Goal: Information Seeking & Learning: Learn about a topic

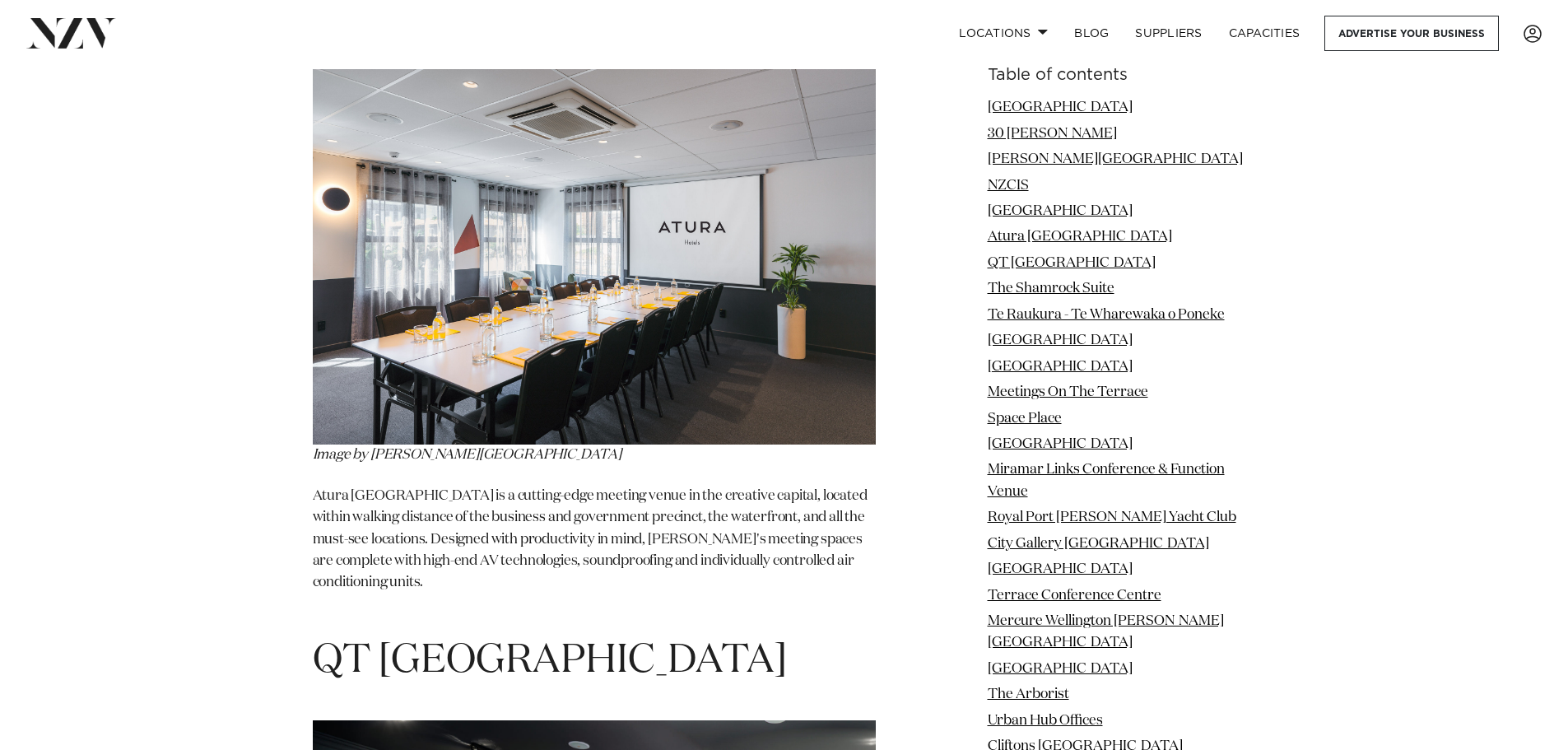
scroll to position [5352, 0]
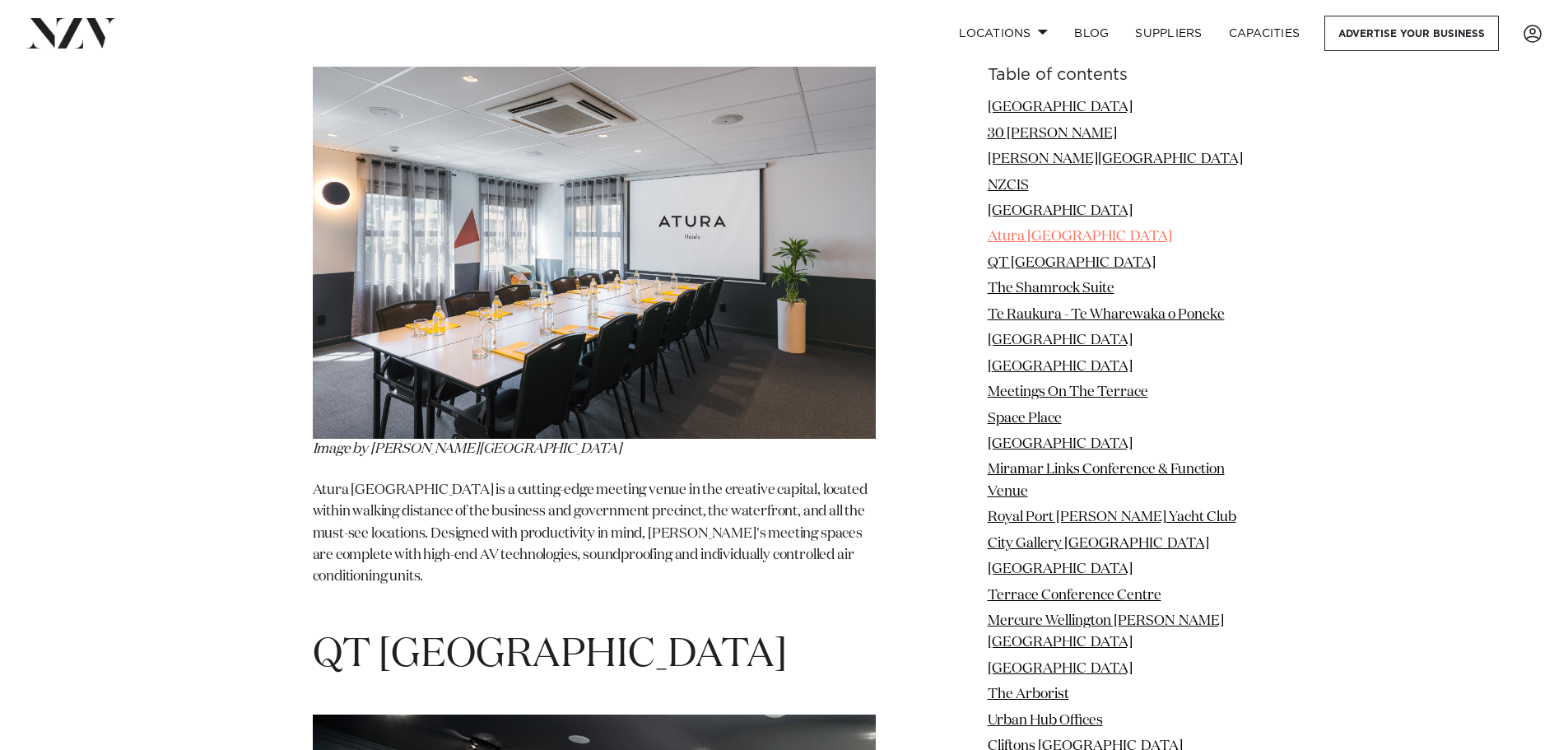
click at [1058, 235] on link "Atura [GEOGRAPHIC_DATA]" at bounding box center [1079, 236] width 184 height 14
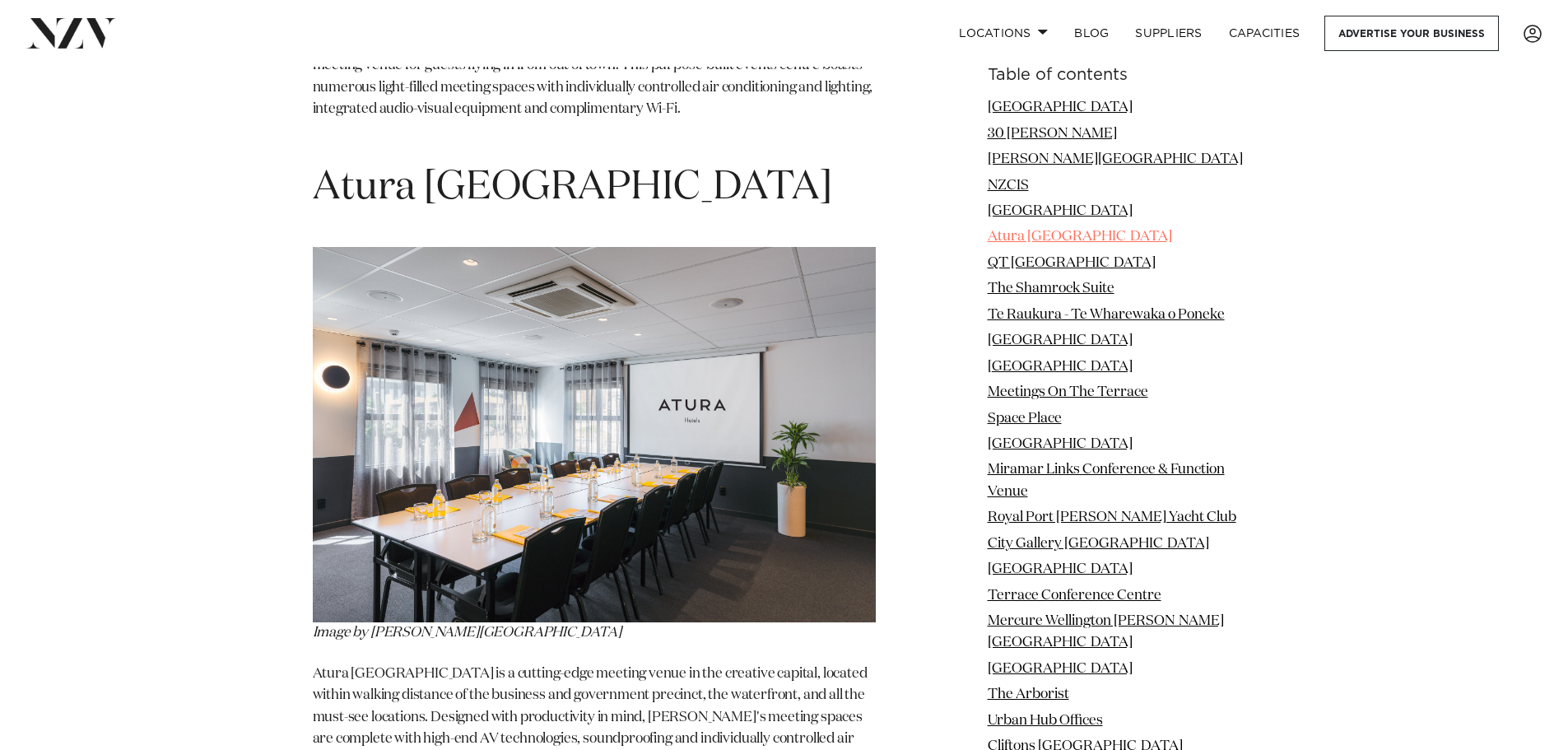
click at [1058, 235] on link "Atura [GEOGRAPHIC_DATA]" at bounding box center [1079, 236] width 184 height 14
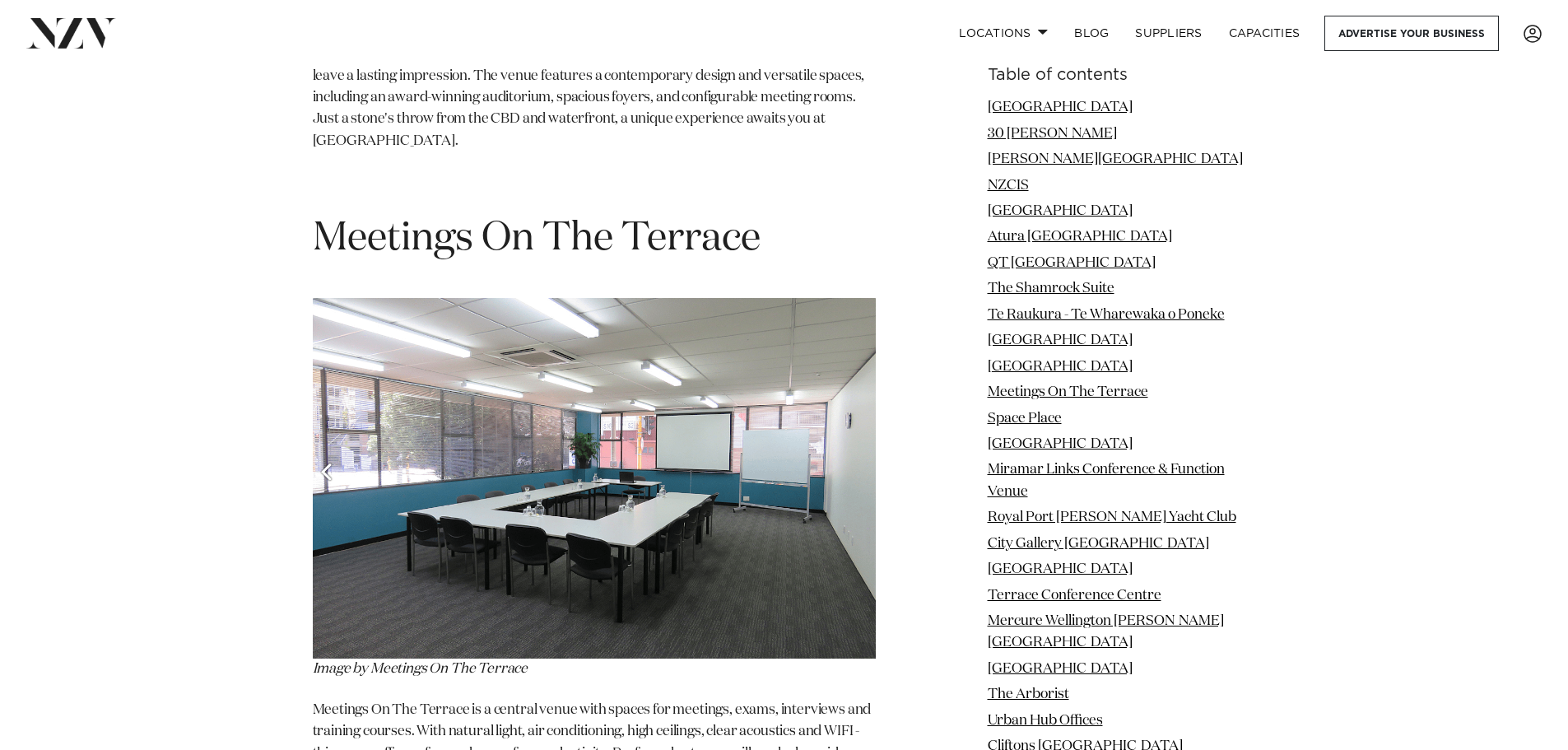
scroll to position [8710, 0]
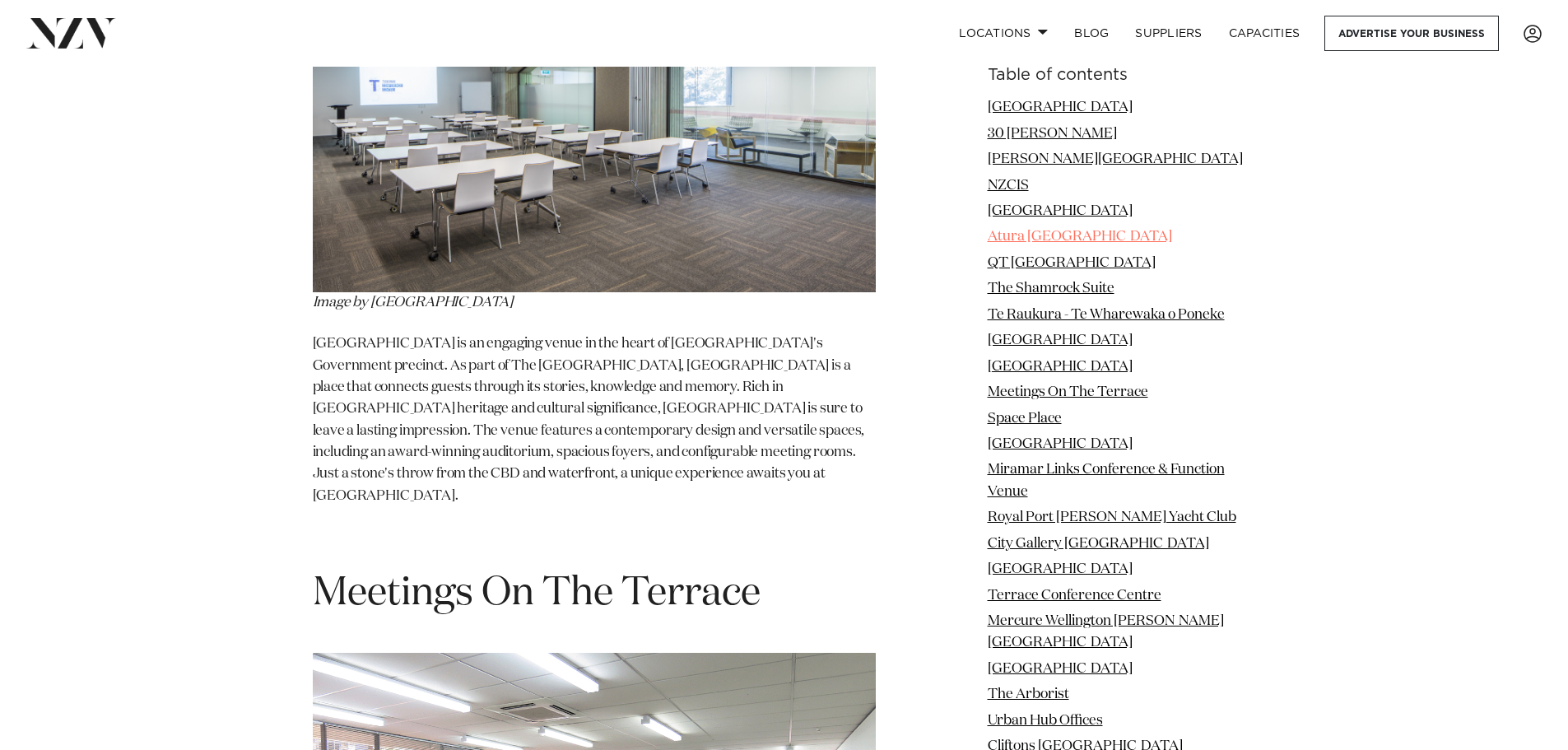
click at [1038, 231] on link "Atura [GEOGRAPHIC_DATA]" at bounding box center [1079, 236] width 184 height 14
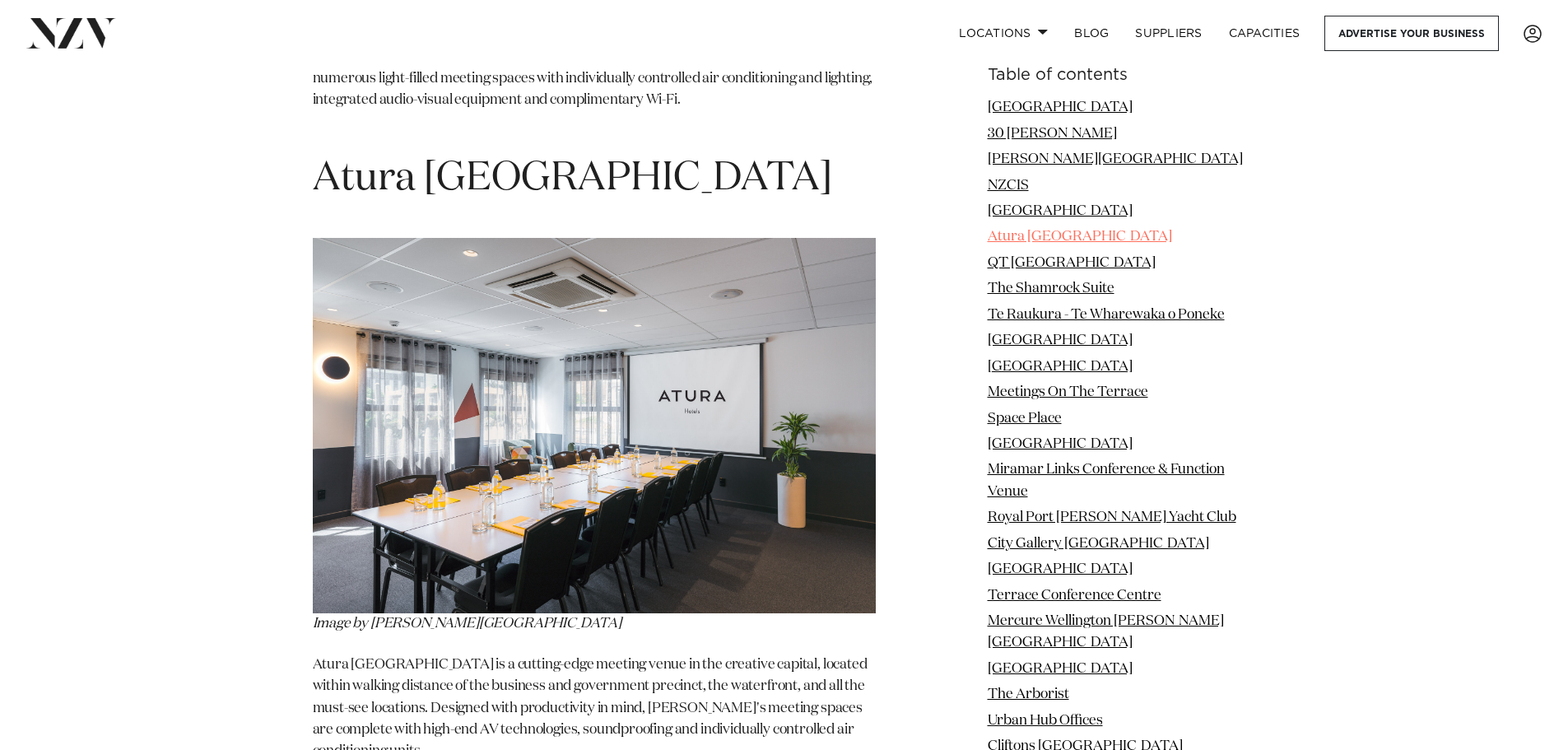
scroll to position [5169, 0]
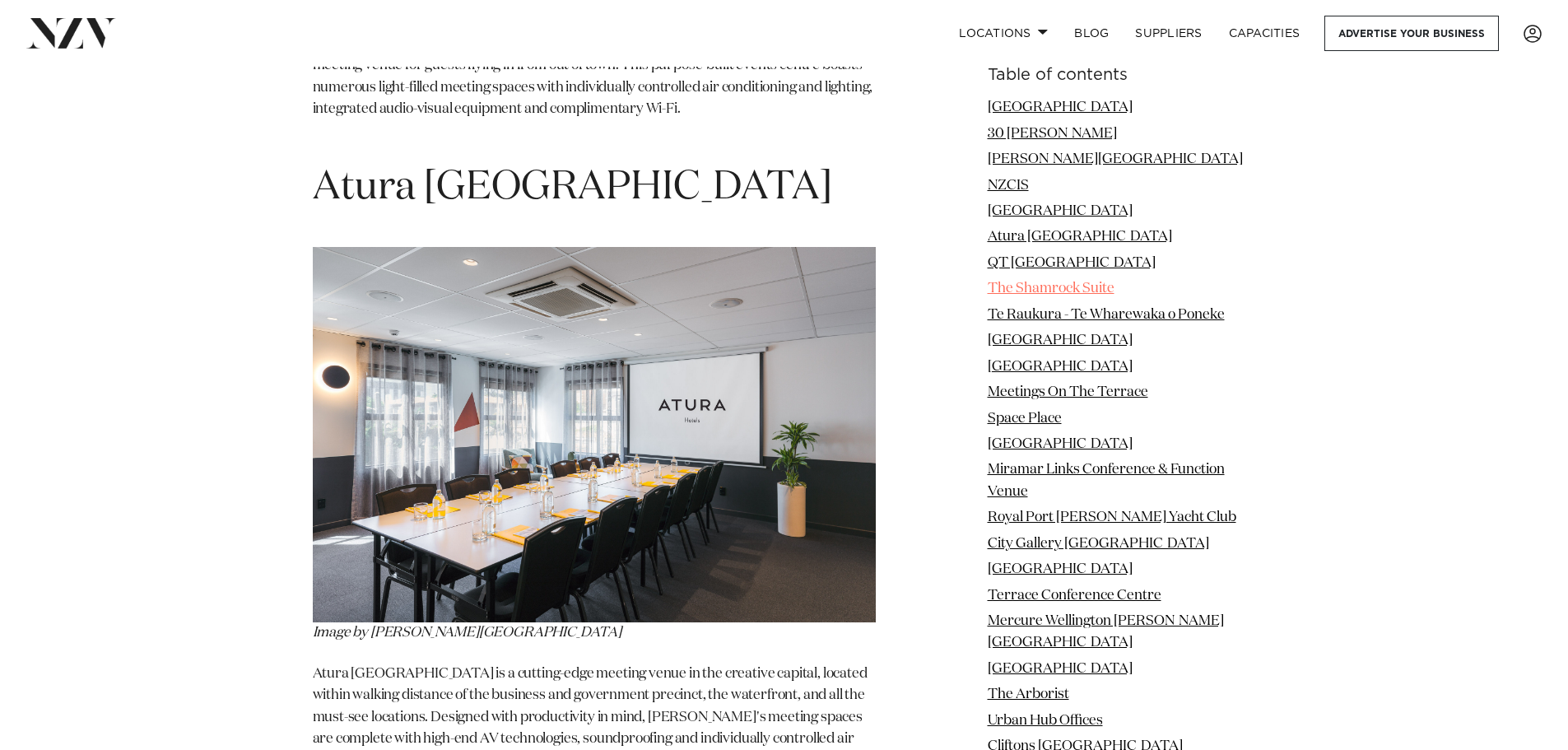
click at [1078, 289] on link "The Shamrock Suite" at bounding box center [1050, 288] width 126 height 14
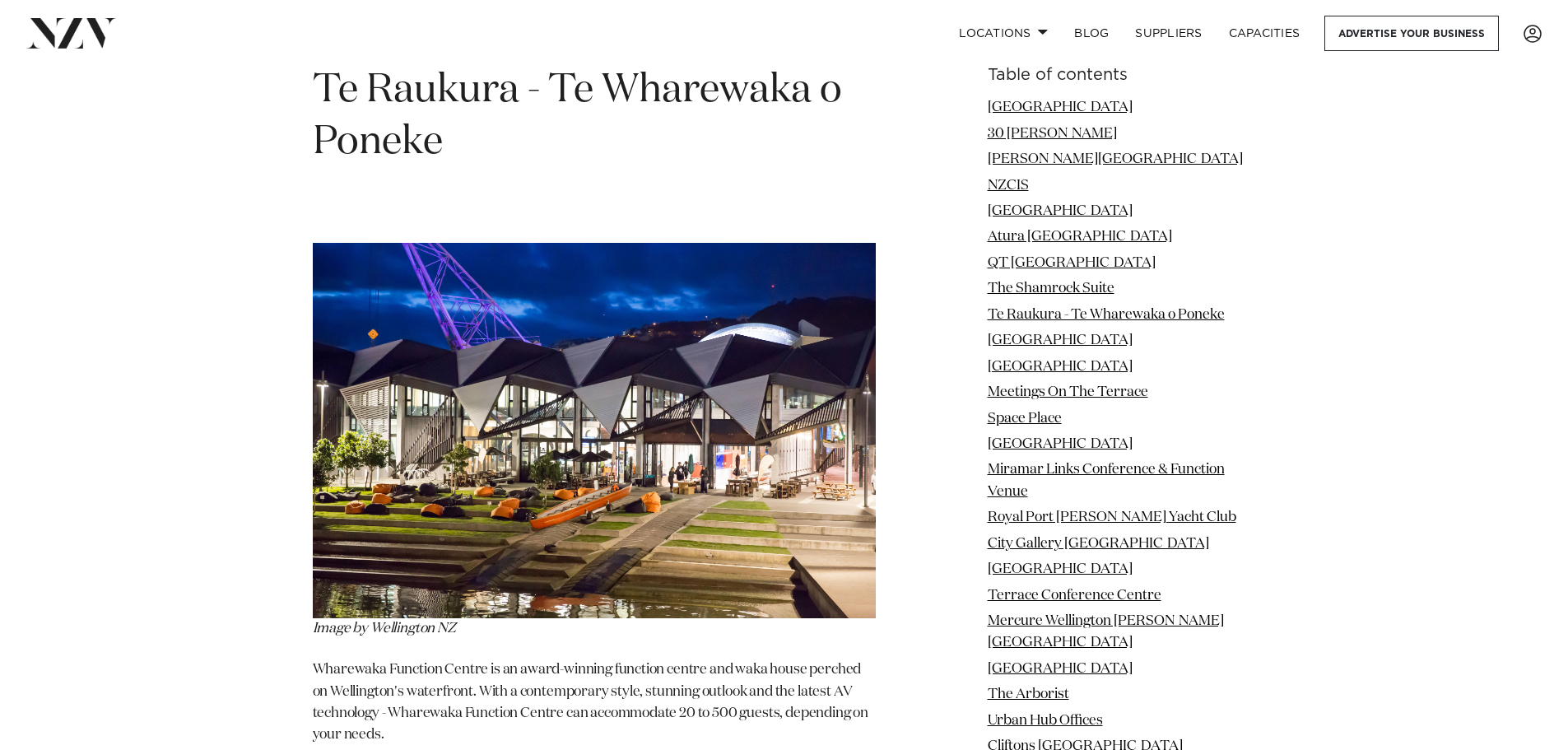
scroll to position [7148, 0]
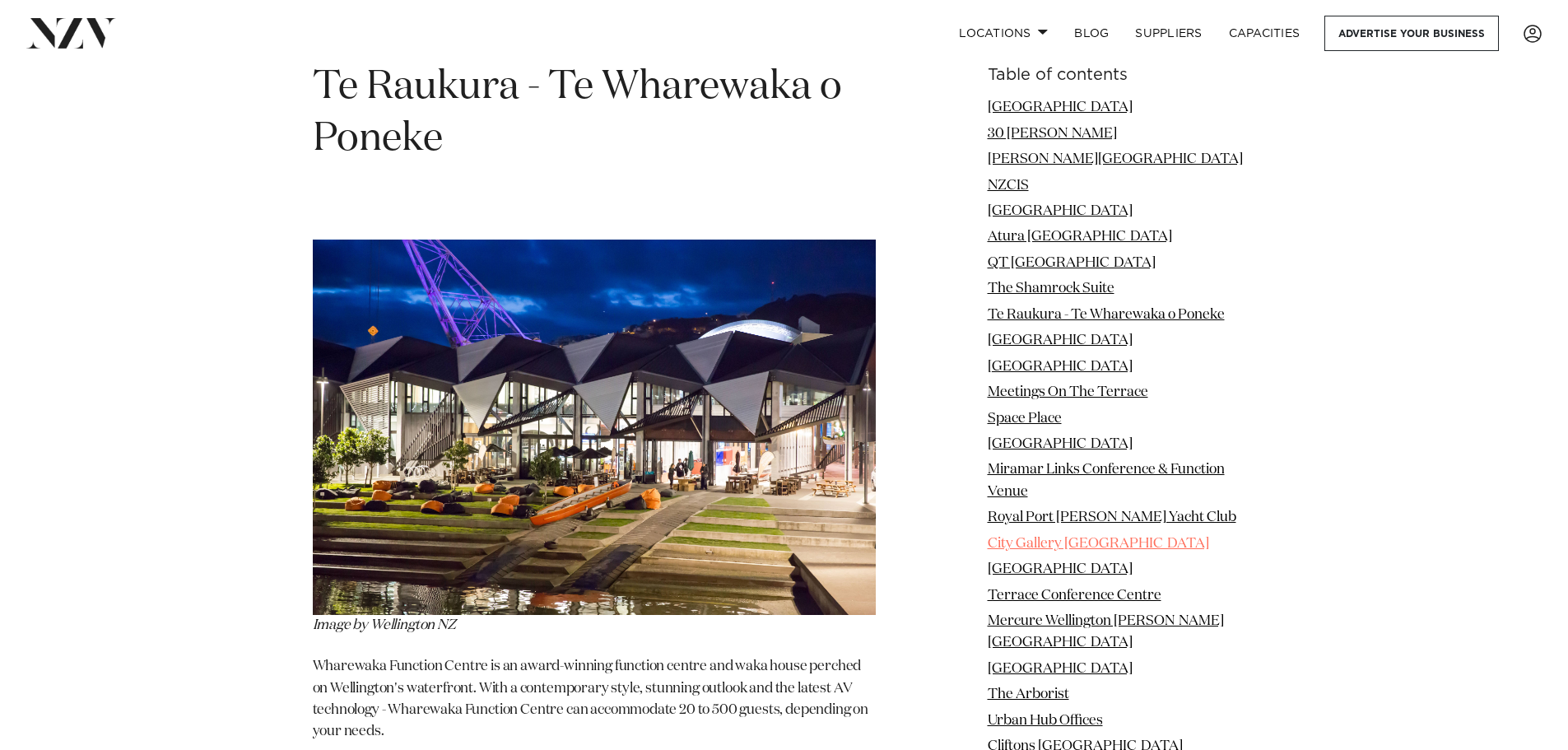
click at [1038, 542] on link "City Gallery [GEOGRAPHIC_DATA]" at bounding box center [1098, 542] width 222 height 14
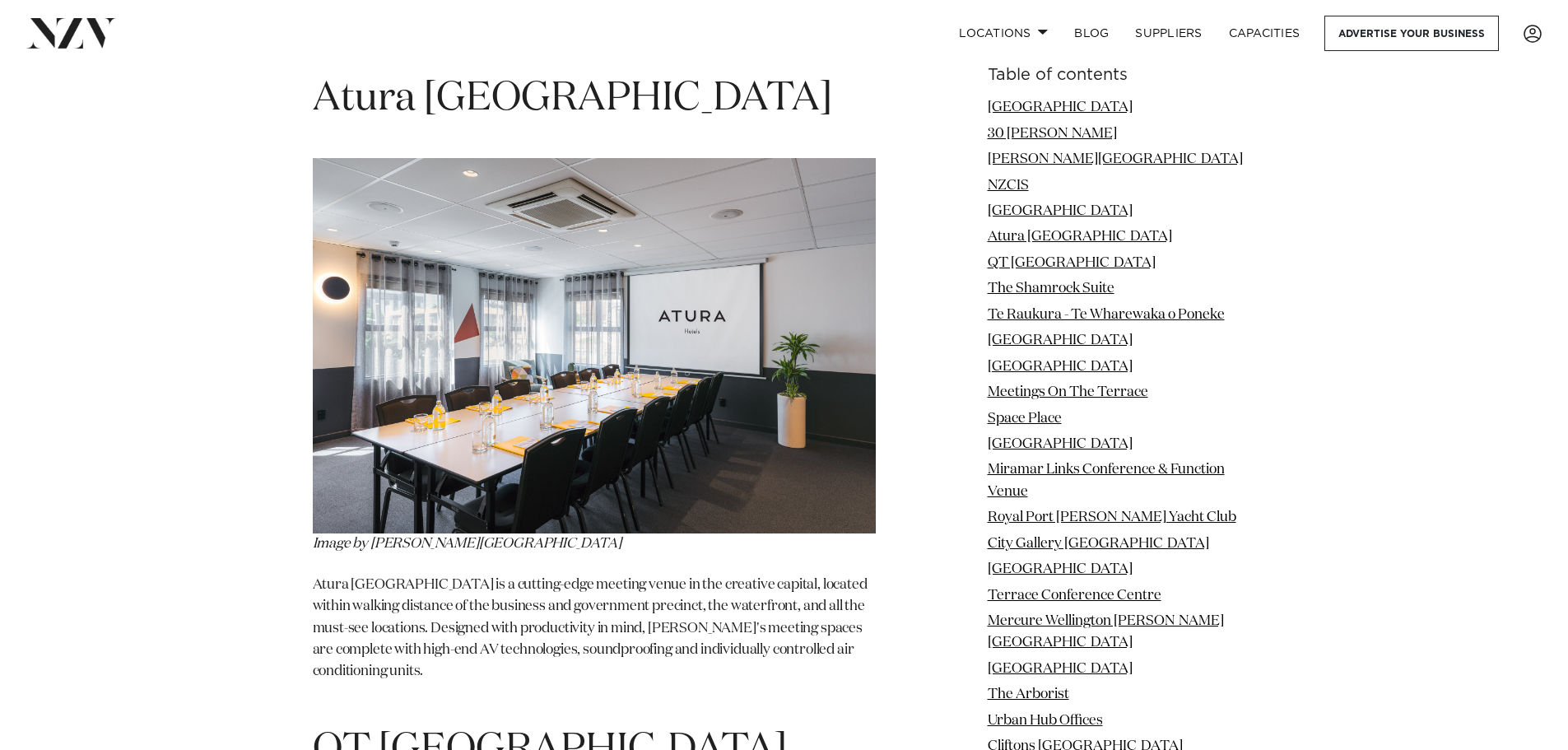
scroll to position [5604, 0]
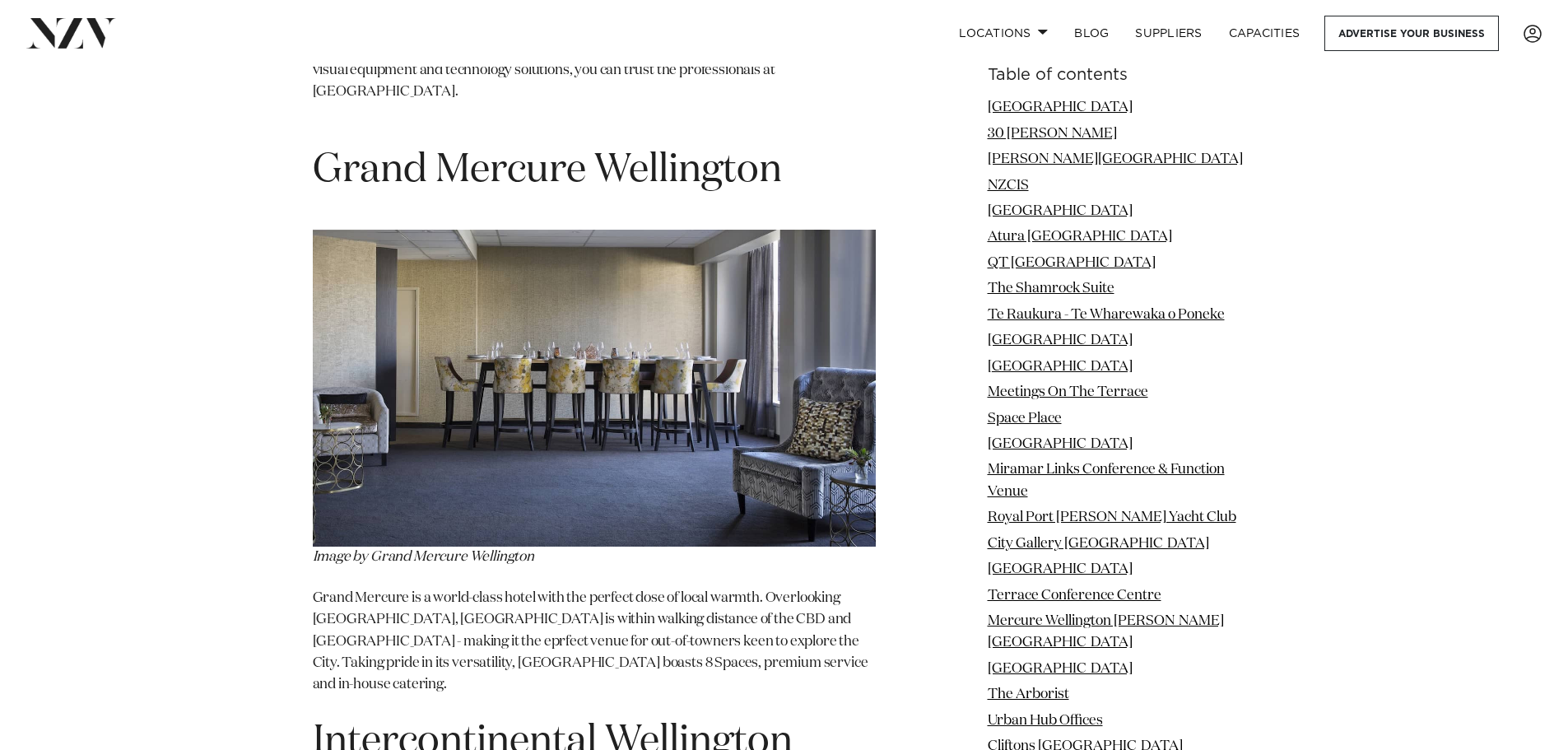
scroll to position [17380, 0]
click at [1109, 392] on link "Meetings On The Terrace" at bounding box center [1068, 392] width 161 height 14
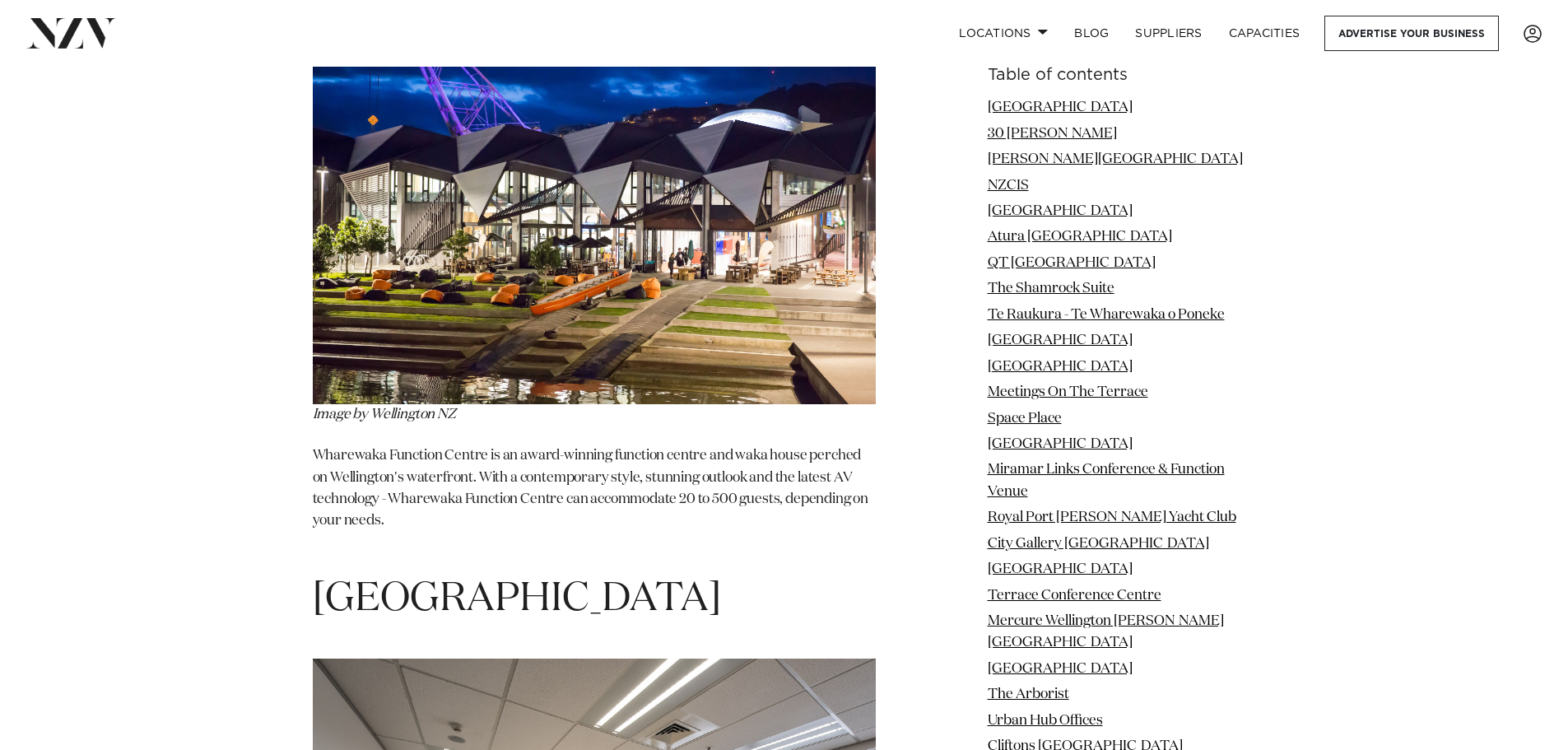
scroll to position [7179, 0]
